Goal: Task Accomplishment & Management: Manage account settings

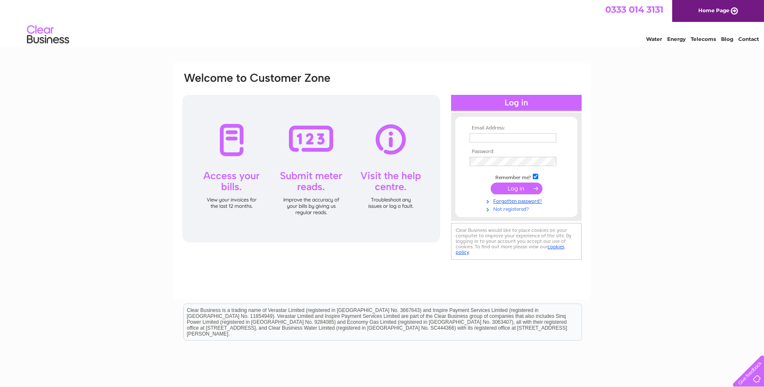
click at [511, 208] on link "Not registered?" at bounding box center [518, 208] width 96 height 8
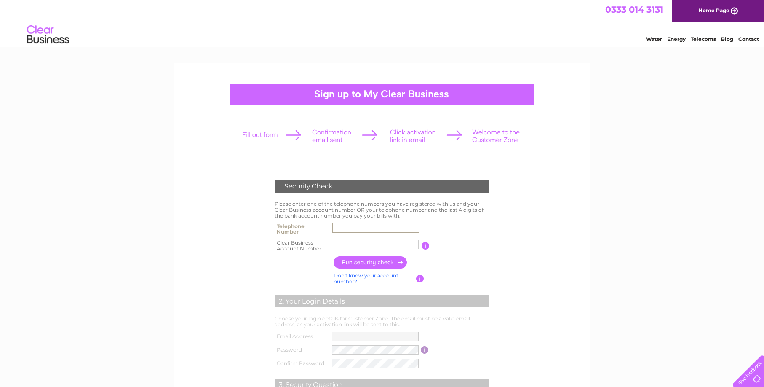
click at [334, 227] on input "text" at bounding box center [376, 227] width 88 height 10
type input "01954718321"
click at [346, 264] on input "button" at bounding box center [371, 262] width 74 height 12
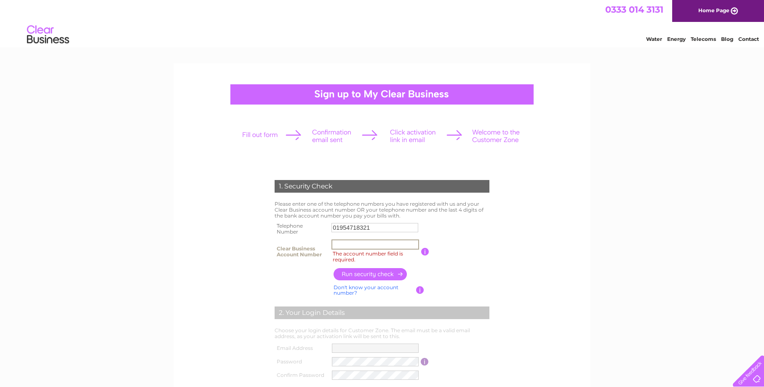
click at [336, 244] on input "The account number field is required." at bounding box center [375, 244] width 88 height 10
type input "227015"
click at [377, 275] on input "button" at bounding box center [371, 274] width 74 height 12
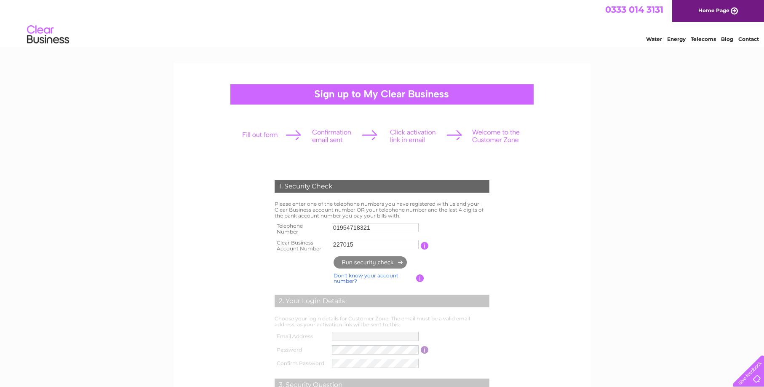
type input "fr*********@ou*********"
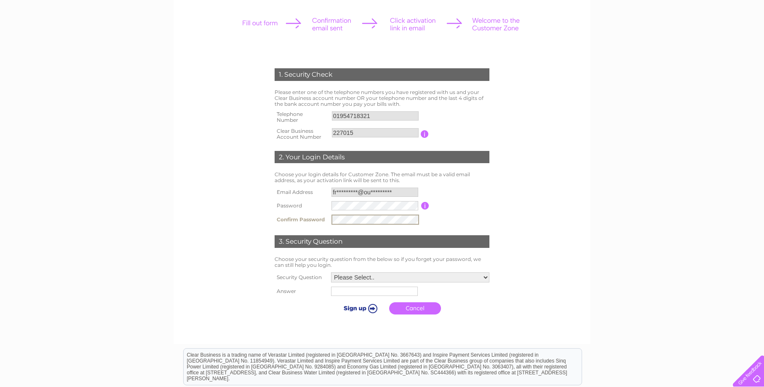
scroll to position [126, 0]
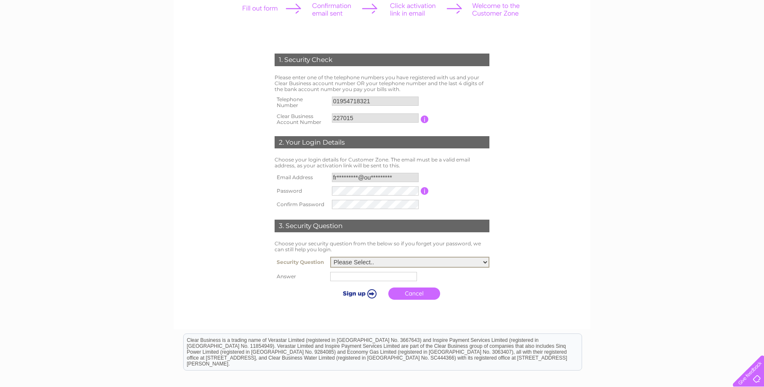
click at [334, 262] on select "Please Select.. In what town or city was your first job? In what town or city d…" at bounding box center [409, 261] width 159 height 11
select select "1"
click at [330, 257] on select "Please Select.. In what town or city was your first job? In what town or city d…" at bounding box center [409, 261] width 159 height 11
click at [332, 277] on input "text" at bounding box center [375, 276] width 88 height 10
type input "Army"
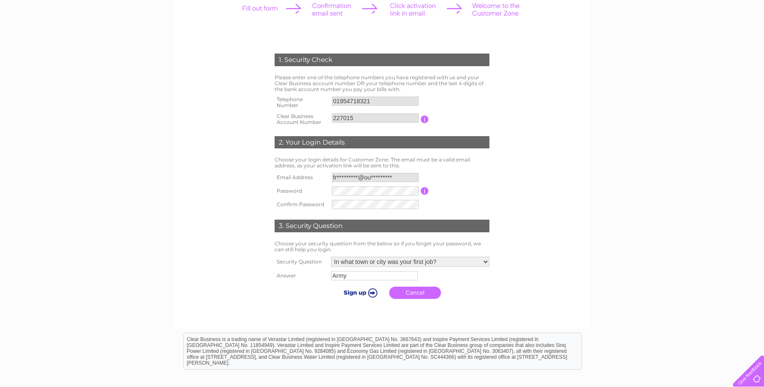
click at [374, 293] on input "submit" at bounding box center [359, 292] width 52 height 12
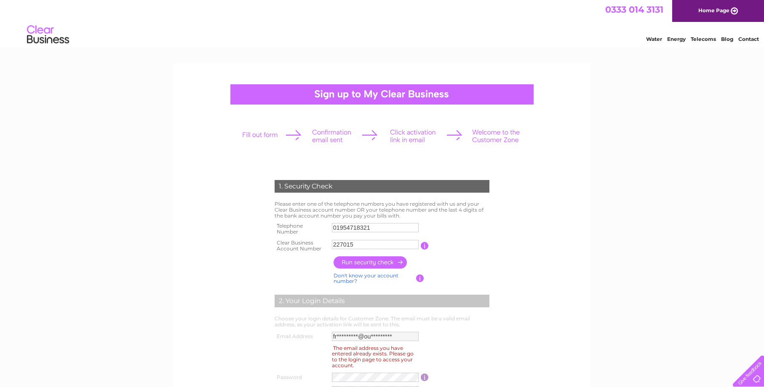
click at [712, 13] on link "Home Page" at bounding box center [718, 11] width 92 height 22
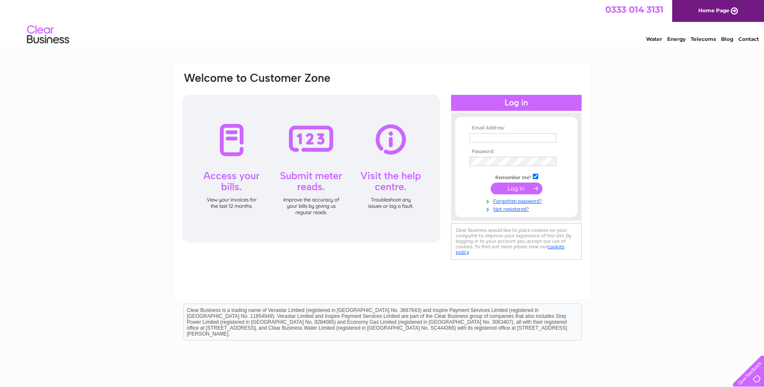
click at [473, 138] on input "text" at bounding box center [513, 137] width 87 height 9
type input "frankhaxton@outlook.com"
click at [515, 201] on link "Forgotten password?" at bounding box center [518, 200] width 96 height 8
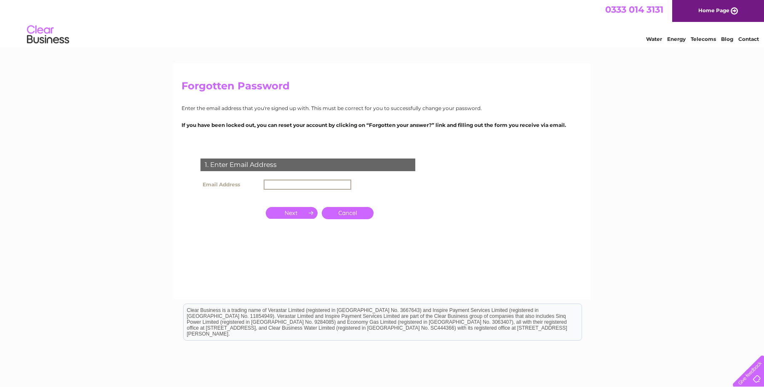
click at [268, 183] on input "text" at bounding box center [308, 184] width 88 height 10
type input "frankhaxton@outlook.com"
click at [301, 211] on input "button" at bounding box center [292, 212] width 52 height 12
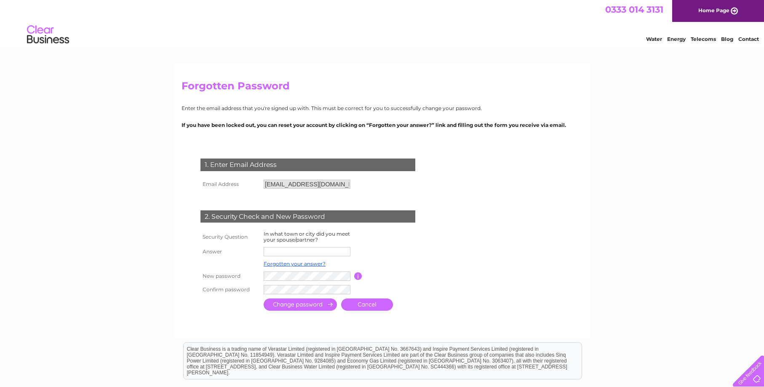
click at [268, 251] on input "text" at bounding box center [307, 251] width 87 height 9
click at [266, 252] on input "text" at bounding box center [308, 252] width 88 height 10
type input "Osnabruck"
click at [301, 306] on input "submit" at bounding box center [300, 305] width 73 height 12
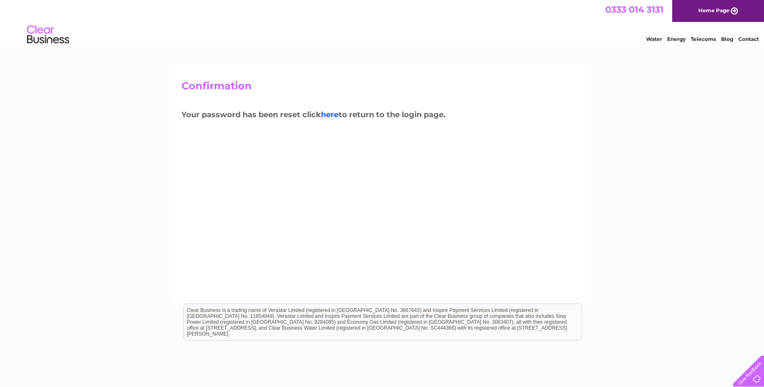
click at [335, 114] on link "here" at bounding box center [330, 114] width 18 height 9
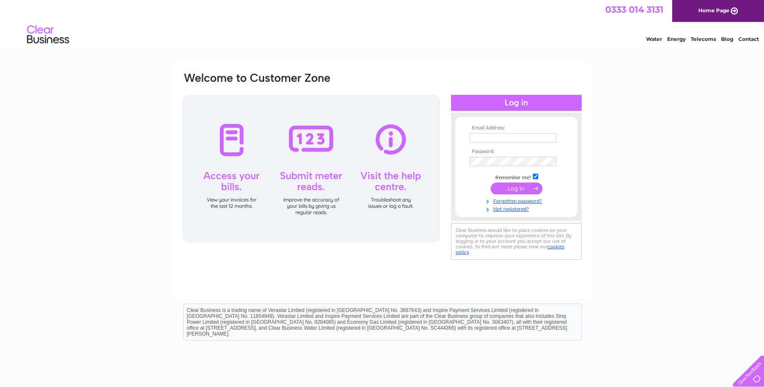
click at [475, 138] on input "text" at bounding box center [513, 137] width 87 height 9
type input "[EMAIL_ADDRESS][DOMAIN_NAME]"
click at [517, 191] on input "submit" at bounding box center [517, 189] width 52 height 12
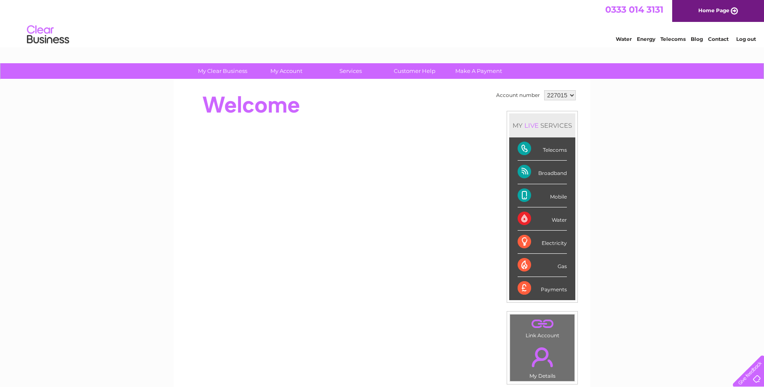
click at [747, 39] on link "Log out" at bounding box center [746, 39] width 20 height 6
